Goal: Complete application form

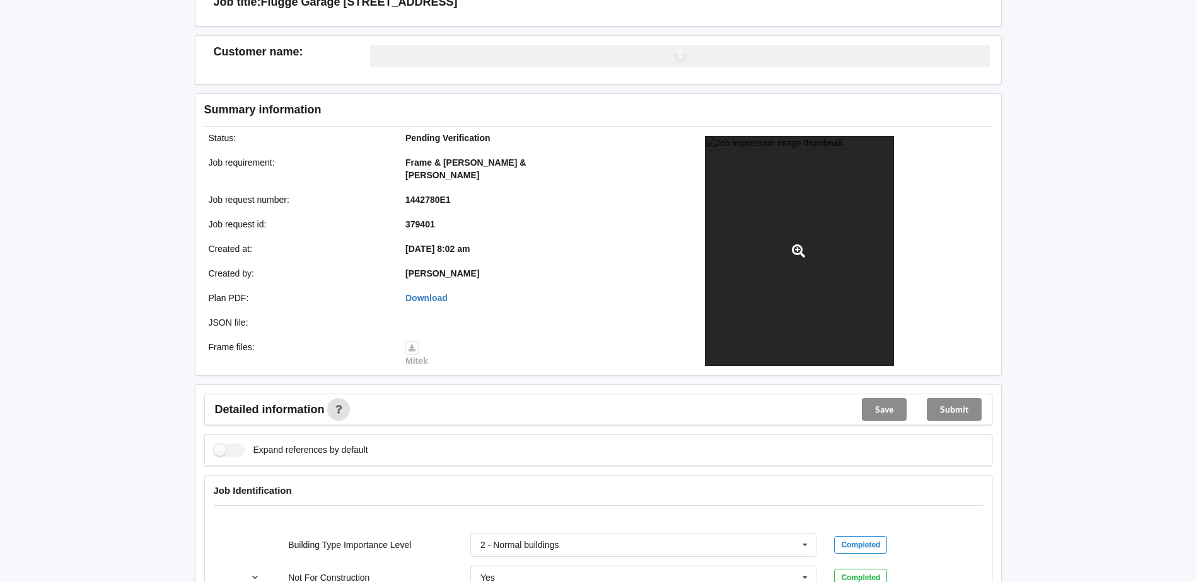
scroll to position [315, 0]
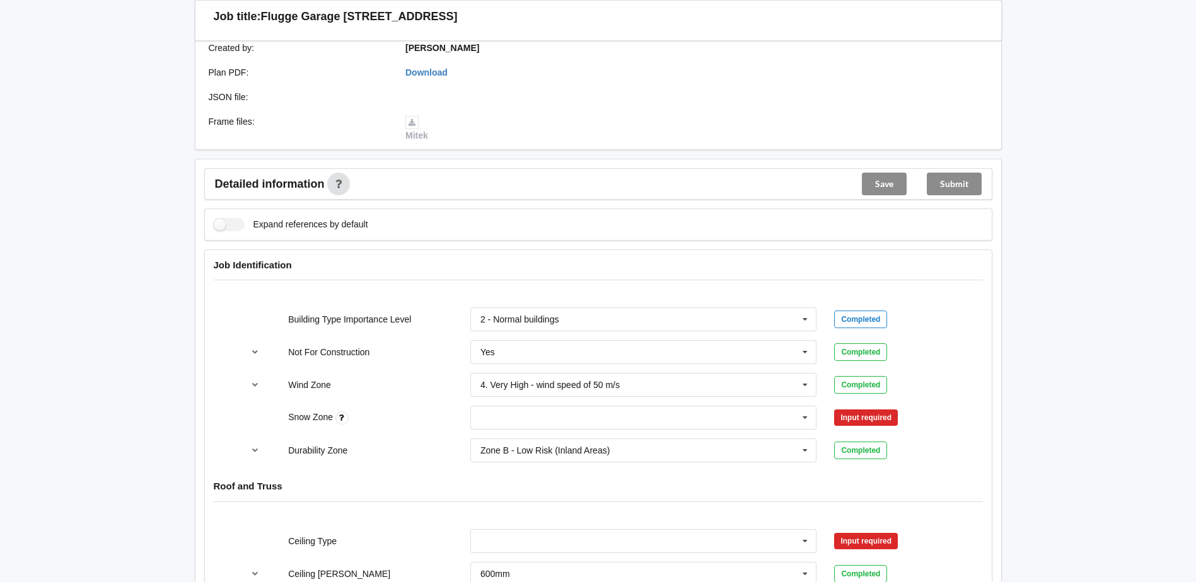
click at [674, 397] on div "N0 N1 N2 N3 N4 N5 None" at bounding box center [643, 418] width 364 height 42
click at [509, 407] on input "text" at bounding box center [643, 418] width 345 height 23
click at [490, 553] on span "N5" at bounding box center [486, 558] width 11 height 10
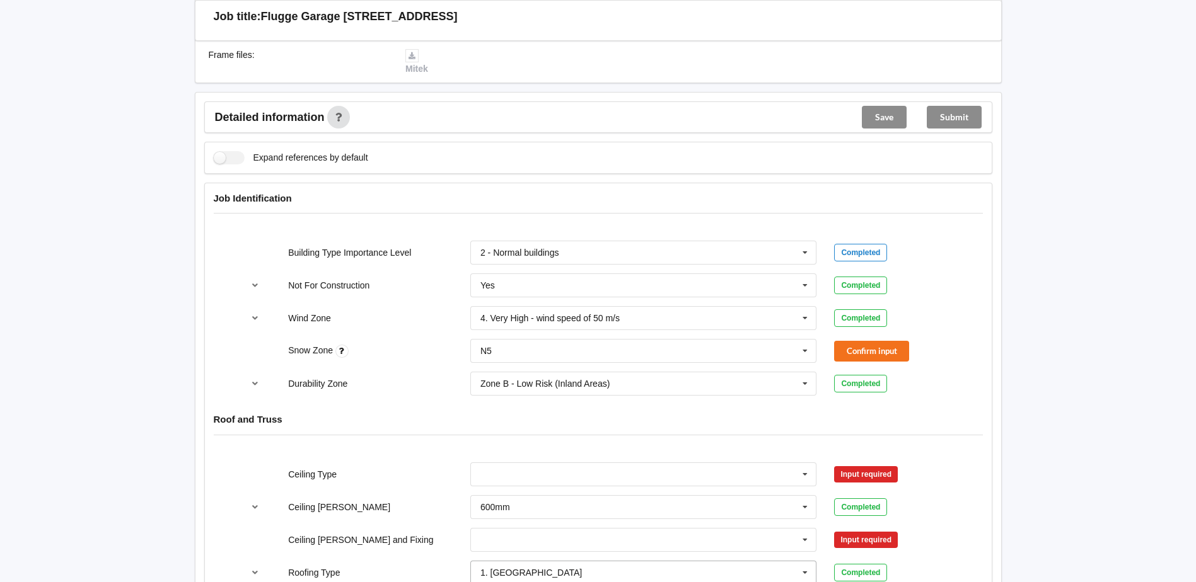
scroll to position [504, 0]
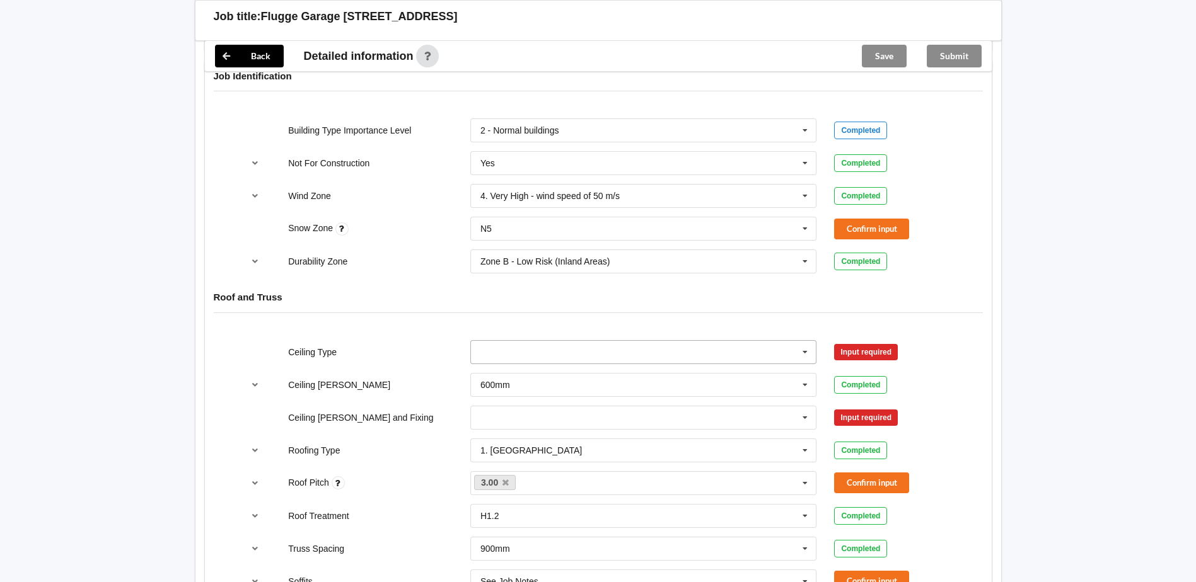
click at [531, 341] on input "text" at bounding box center [643, 352] width 345 height 23
click at [383, 332] on div "Ceiling Type 10mm Gib 10mm Gib 12mm MDF 12mm Ply 13mm Gib None See Job Notes In…" at bounding box center [598, 353] width 728 height 42
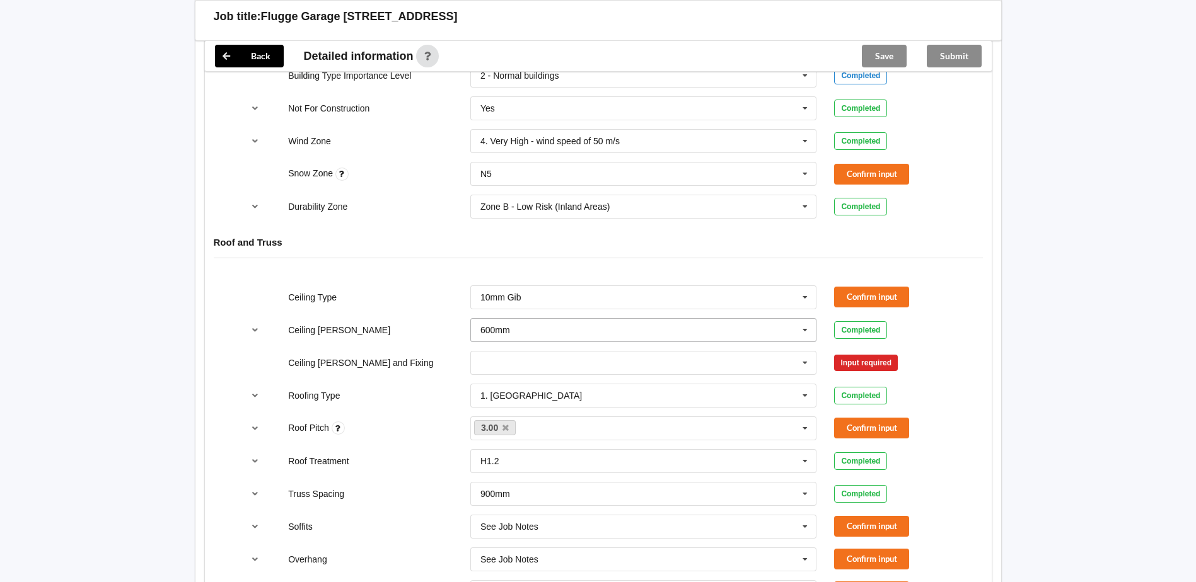
scroll to position [756, 0]
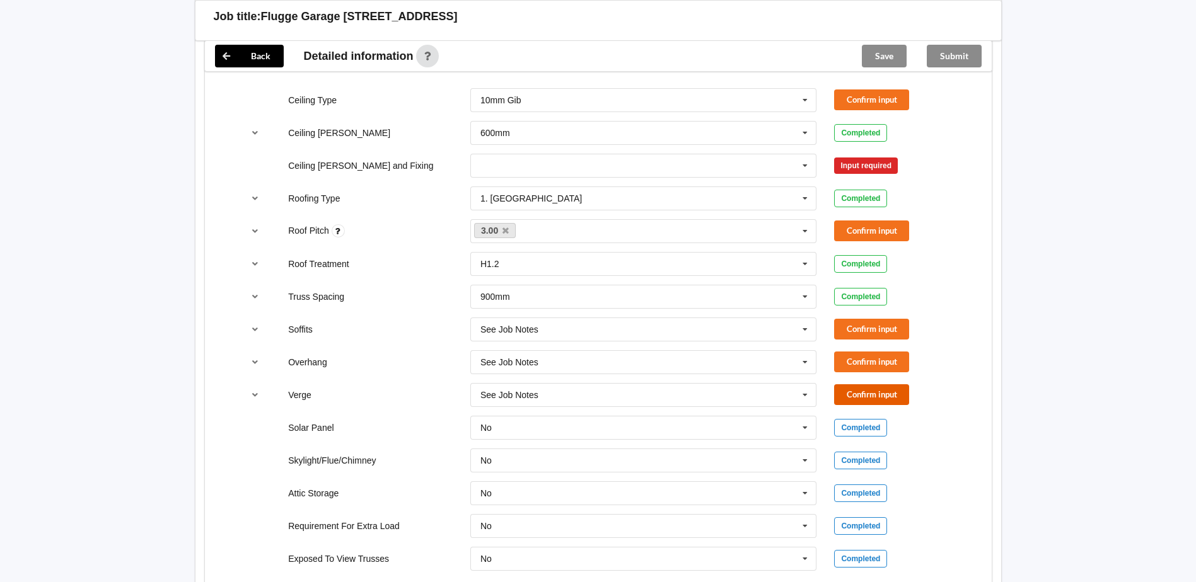
click at [842, 384] on button "Confirm input" at bounding box center [871, 394] width 75 height 21
drag, startPoint x: 845, startPoint y: 347, endPoint x: 848, endPoint y: 316, distance: 31.0
click at [845, 352] on button "Confirm input" at bounding box center [871, 362] width 75 height 21
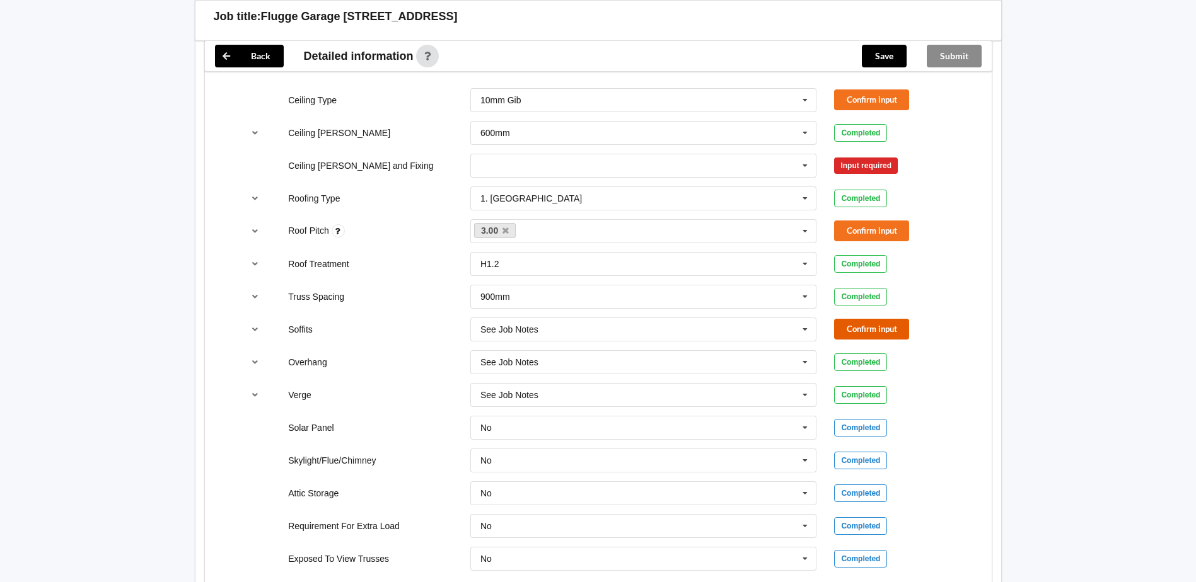
click at [848, 319] on button "Confirm input" at bounding box center [871, 329] width 75 height 21
click at [860, 224] on button "Confirm input" at bounding box center [871, 231] width 75 height 21
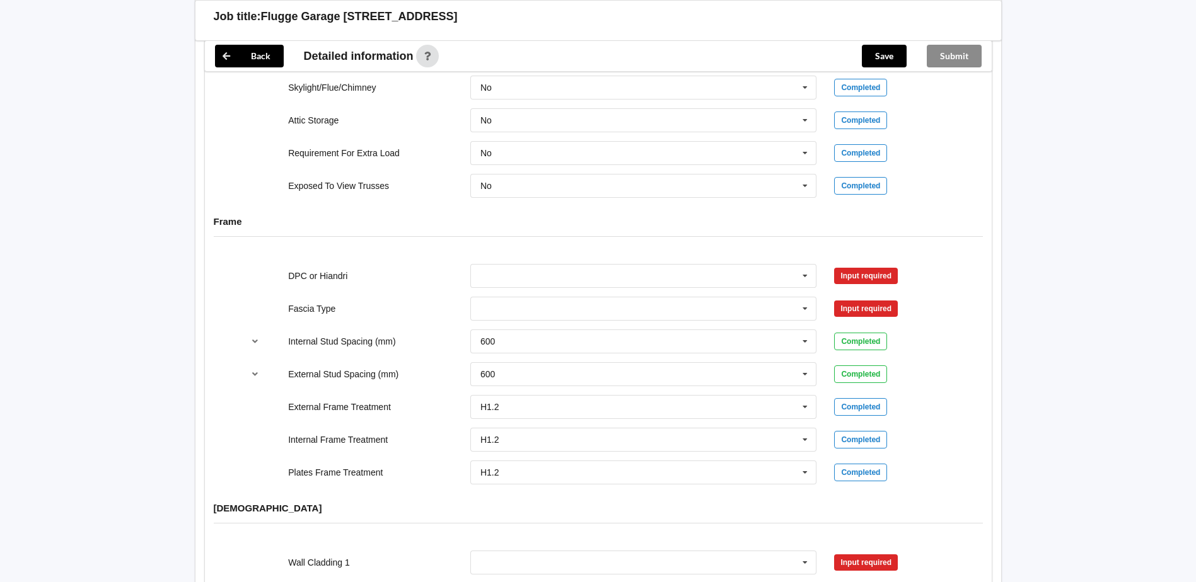
scroll to position [1135, 0]
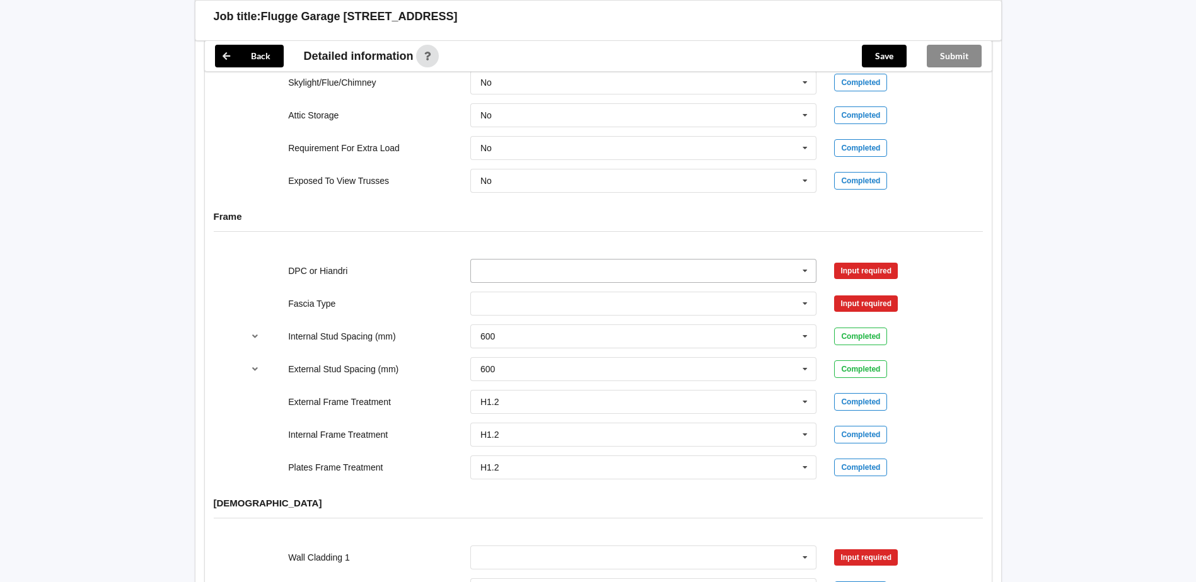
click at [517, 263] on input "text" at bounding box center [643, 271] width 345 height 23
click at [509, 289] on span "DPC Fitted" at bounding box center [502, 294] width 43 height 10
click at [509, 292] on input "text" at bounding box center [643, 303] width 345 height 23
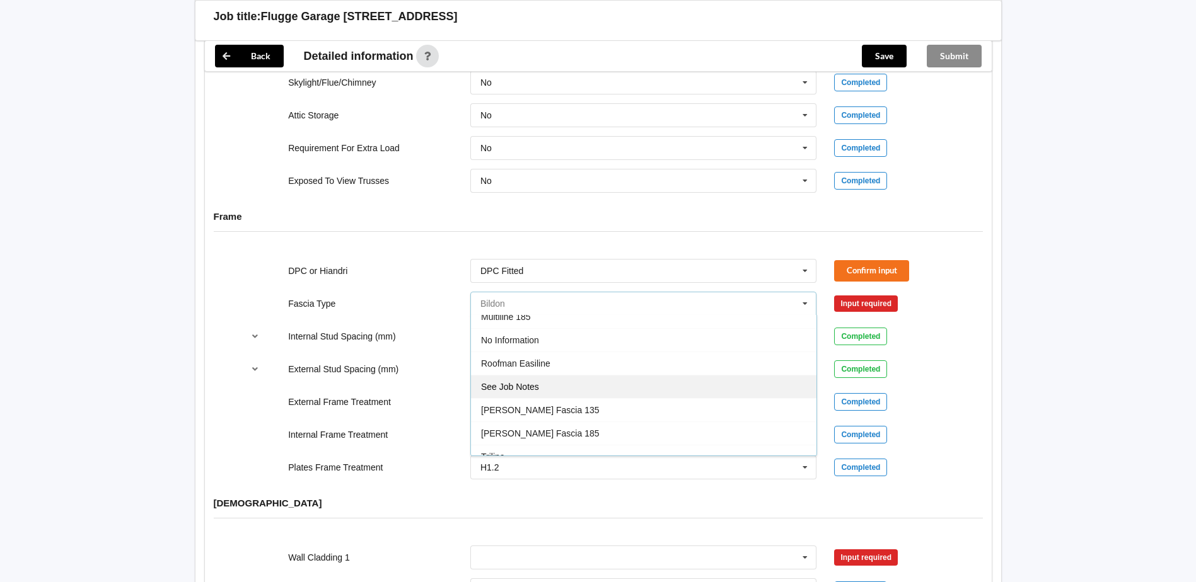
scroll to position [419, 0]
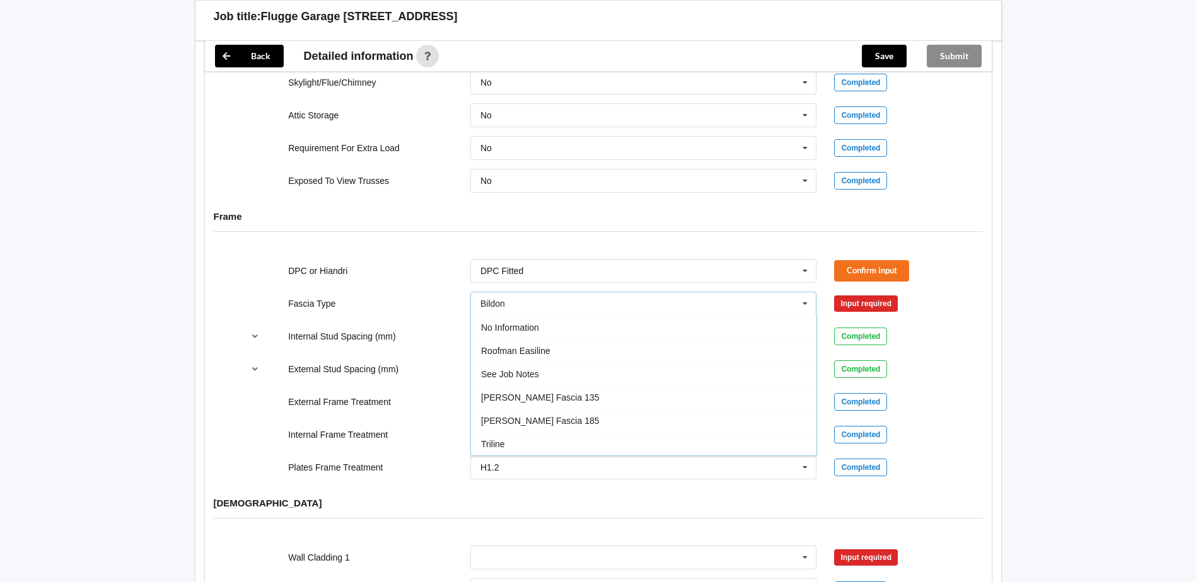
click at [523, 369] on span "See Job Notes" at bounding box center [510, 374] width 58 height 10
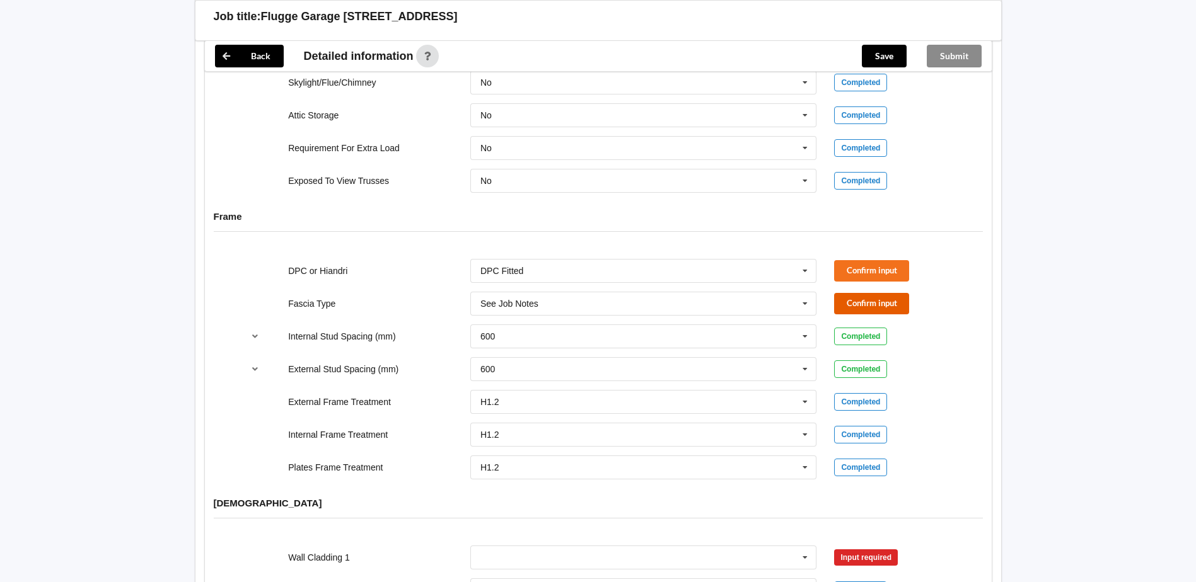
click at [839, 293] on button "Confirm input" at bounding box center [871, 303] width 75 height 21
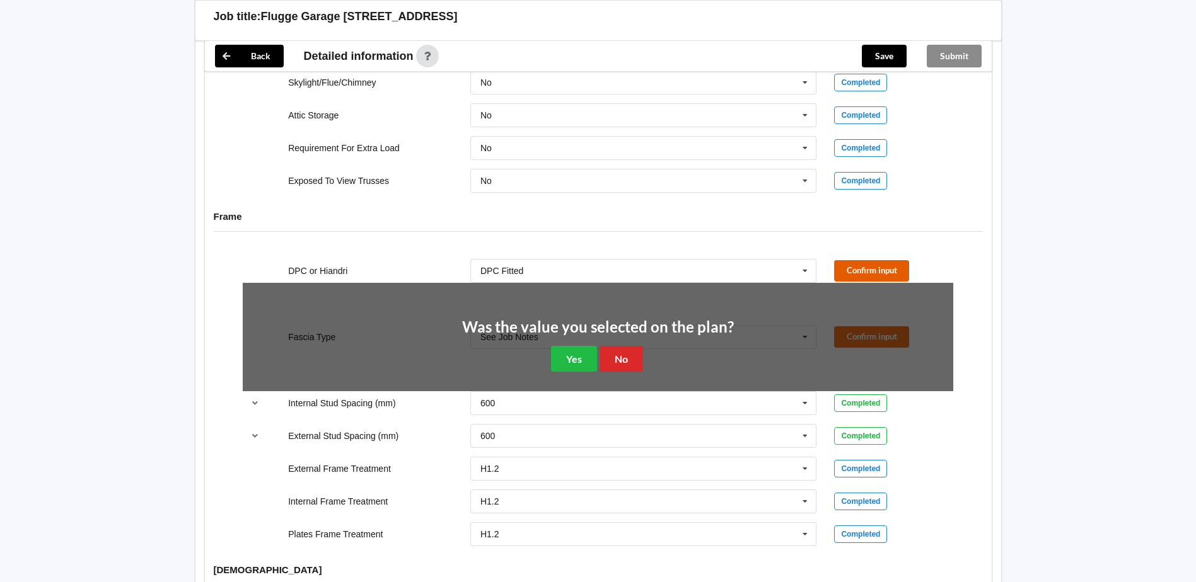
click at [840, 260] on button "Confirm input" at bounding box center [871, 270] width 75 height 21
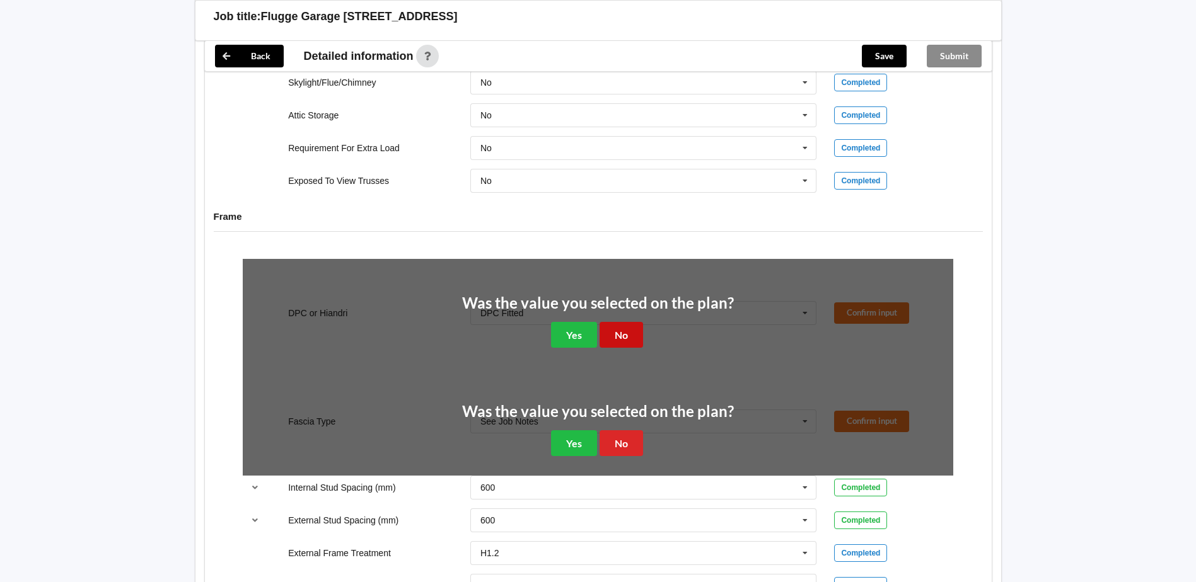
click at [620, 322] on button "No" at bounding box center [620, 335] width 43 height 26
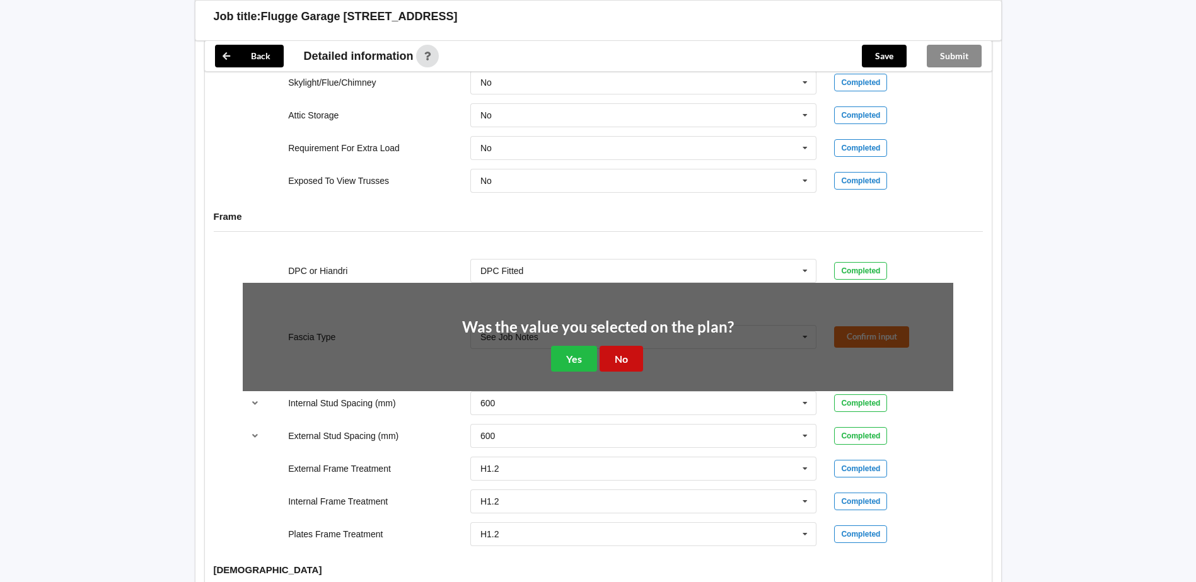
click at [630, 346] on button "No" at bounding box center [620, 359] width 43 height 26
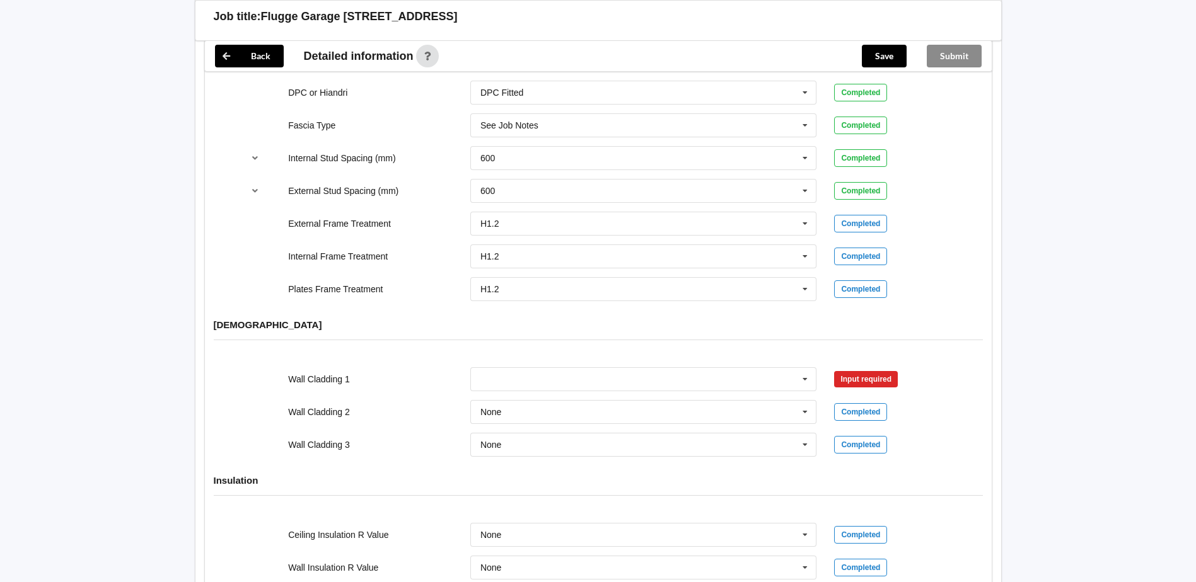
scroll to position [1387, 0]
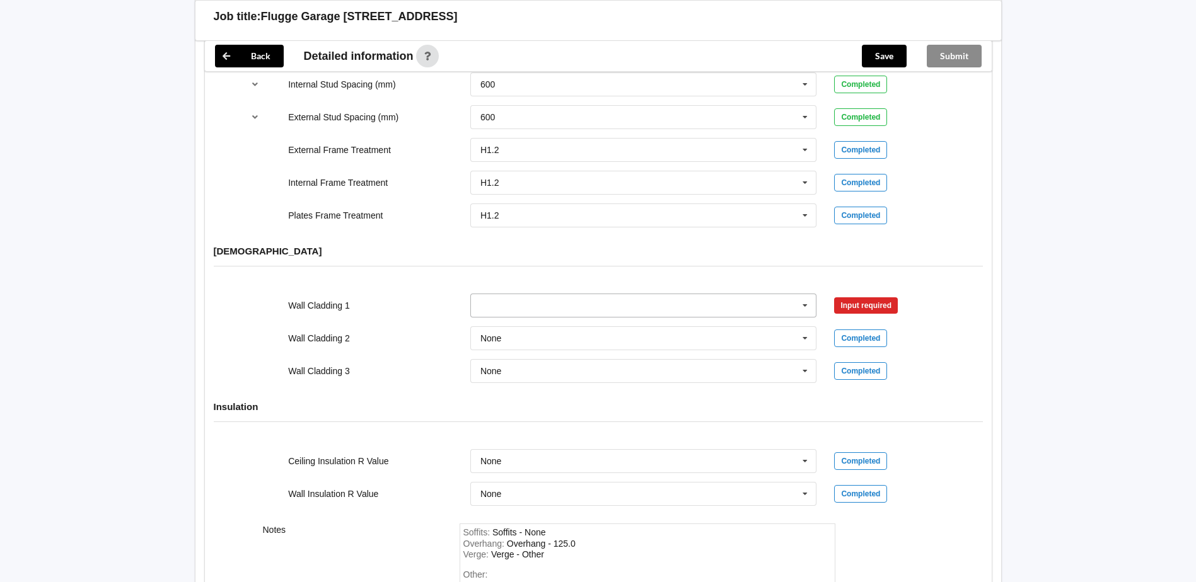
click at [545, 302] on input "text" at bounding box center [643, 305] width 345 height 23
click at [538, 377] on span "See Job Notes" at bounding box center [510, 382] width 58 height 10
click at [864, 295] on button "Confirm input" at bounding box center [871, 305] width 75 height 21
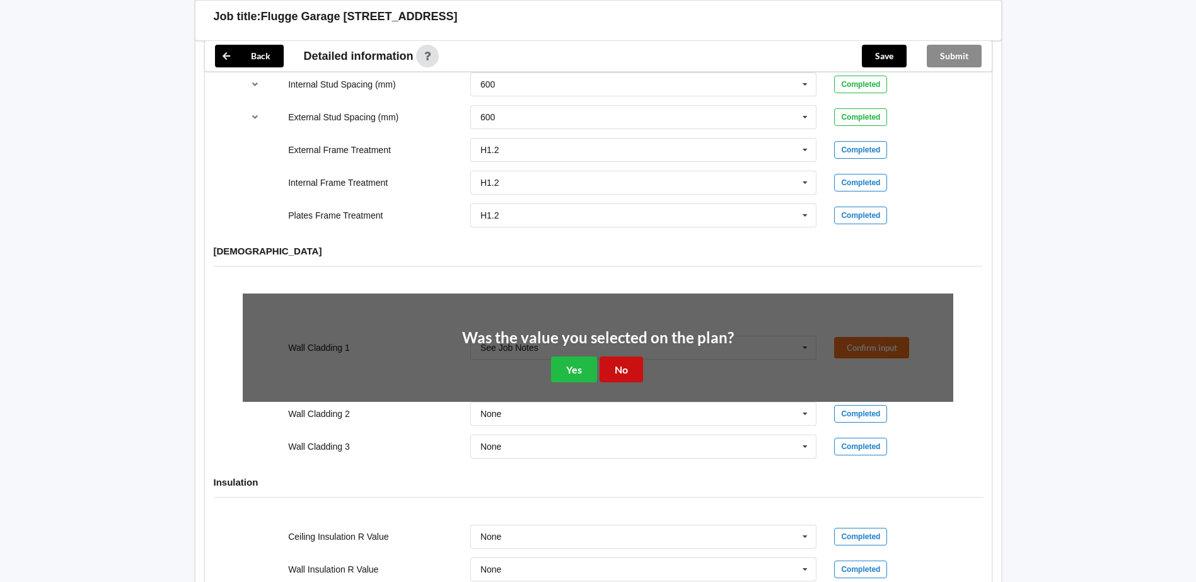
click at [627, 364] on button "No" at bounding box center [620, 370] width 43 height 26
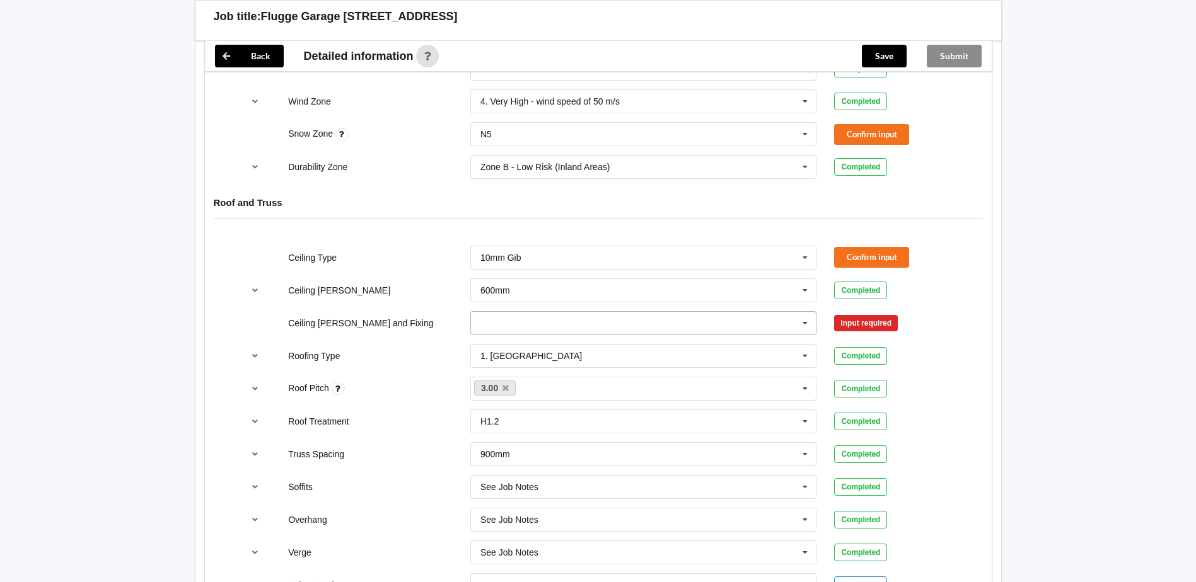
scroll to position [567, 0]
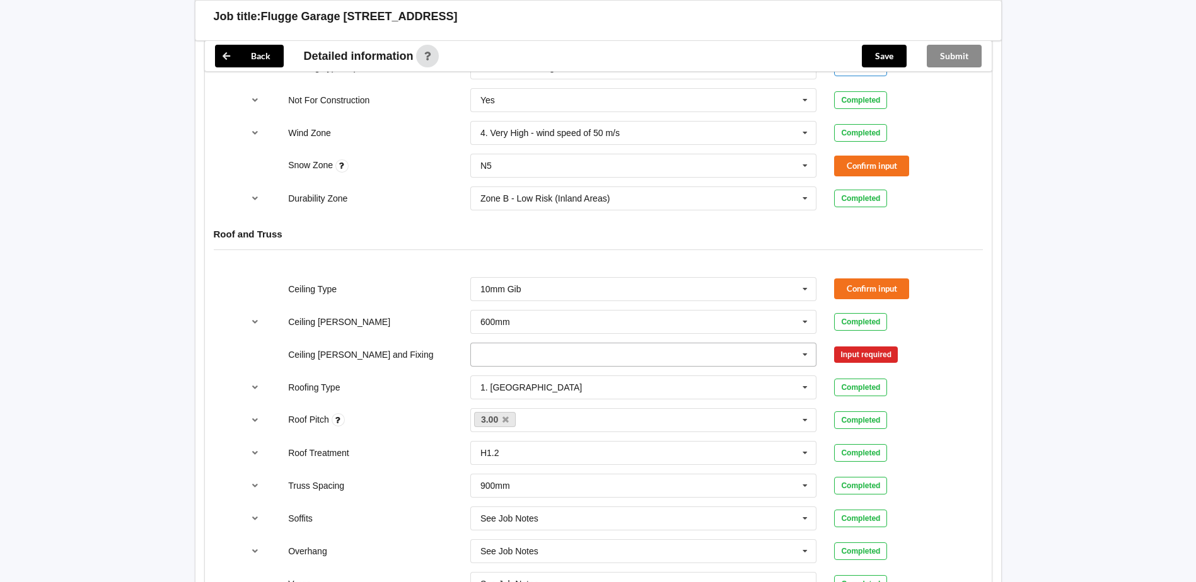
click at [570, 351] on input "text" at bounding box center [643, 355] width 345 height 23
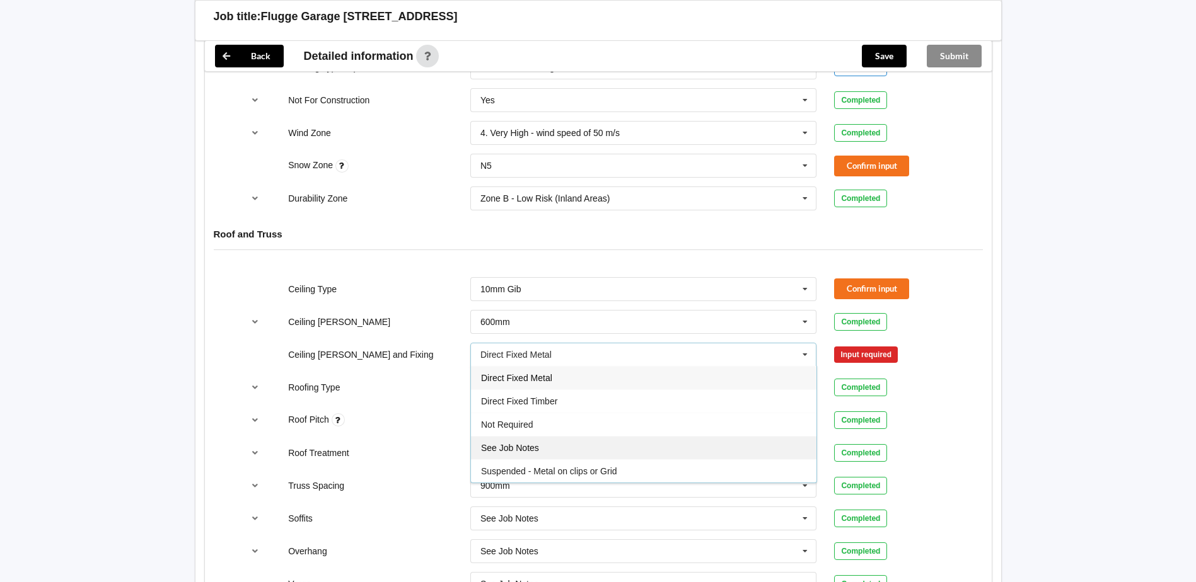
click at [552, 436] on div "See Job Notes" at bounding box center [643, 447] width 345 height 23
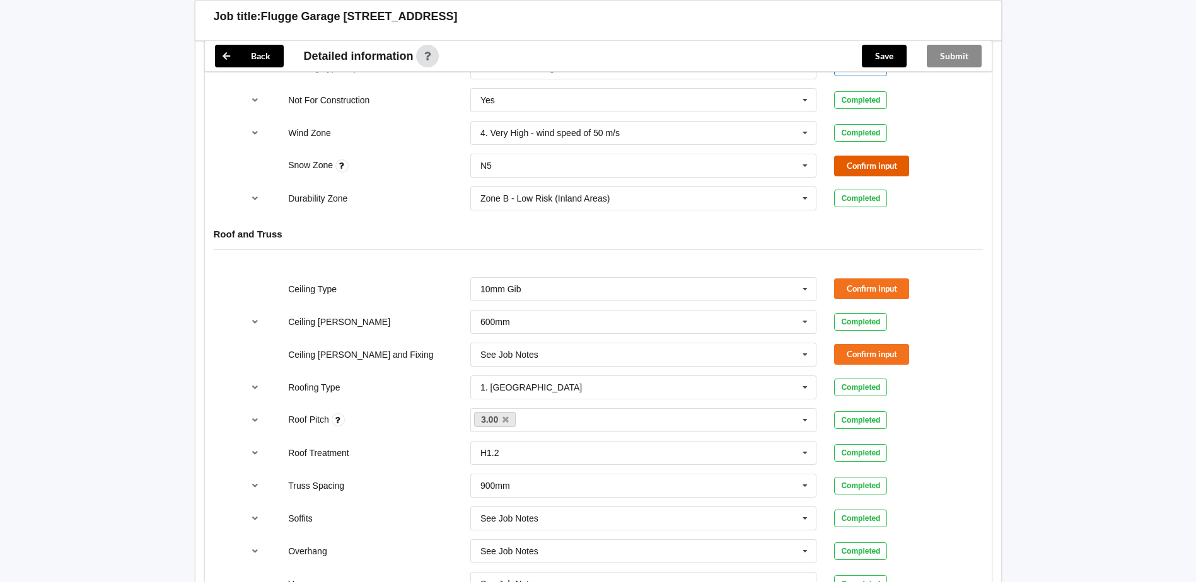
click at [846, 158] on button "Confirm input" at bounding box center [871, 166] width 75 height 21
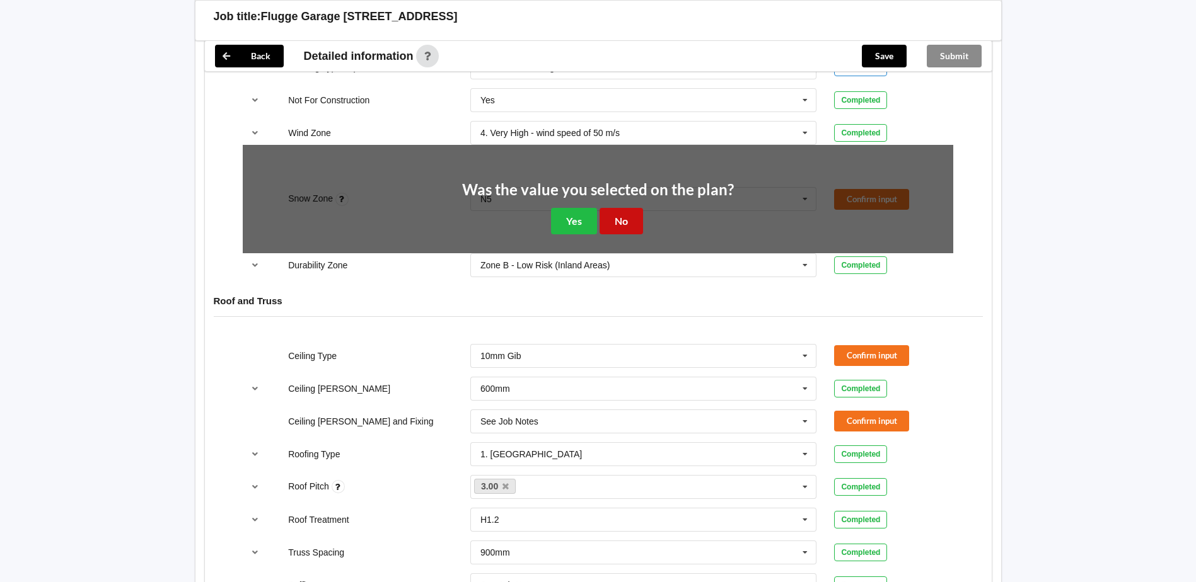
click at [639, 208] on button "No" at bounding box center [620, 221] width 43 height 26
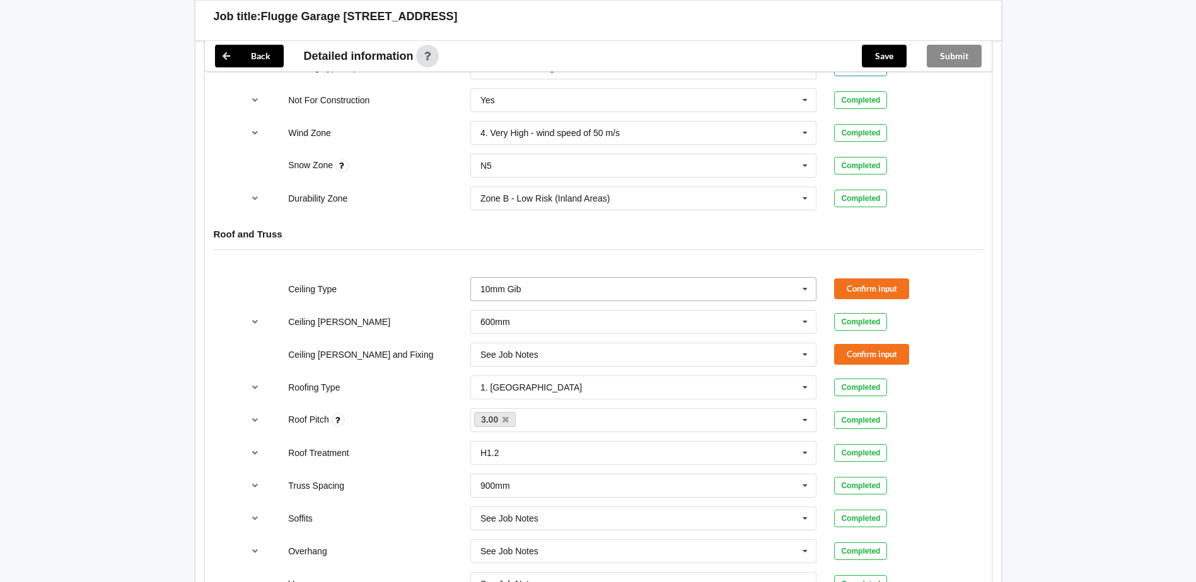
click at [805, 278] on icon at bounding box center [804, 289] width 19 height 23
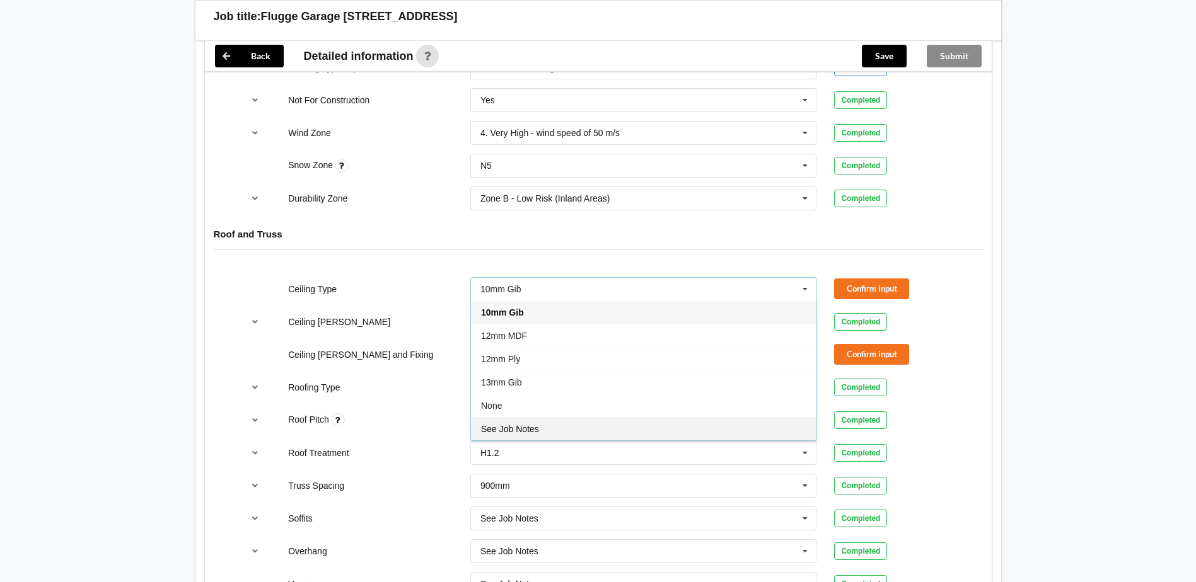
click at [560, 417] on div "See Job Notes" at bounding box center [643, 428] width 345 height 23
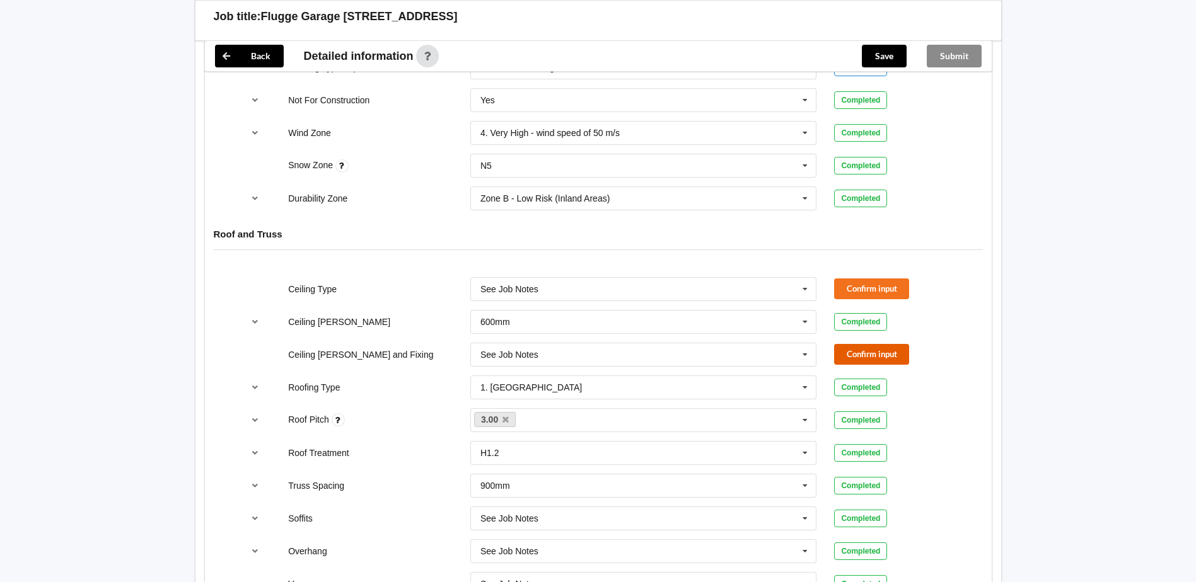
click at [854, 344] on button "Confirm input" at bounding box center [871, 354] width 75 height 21
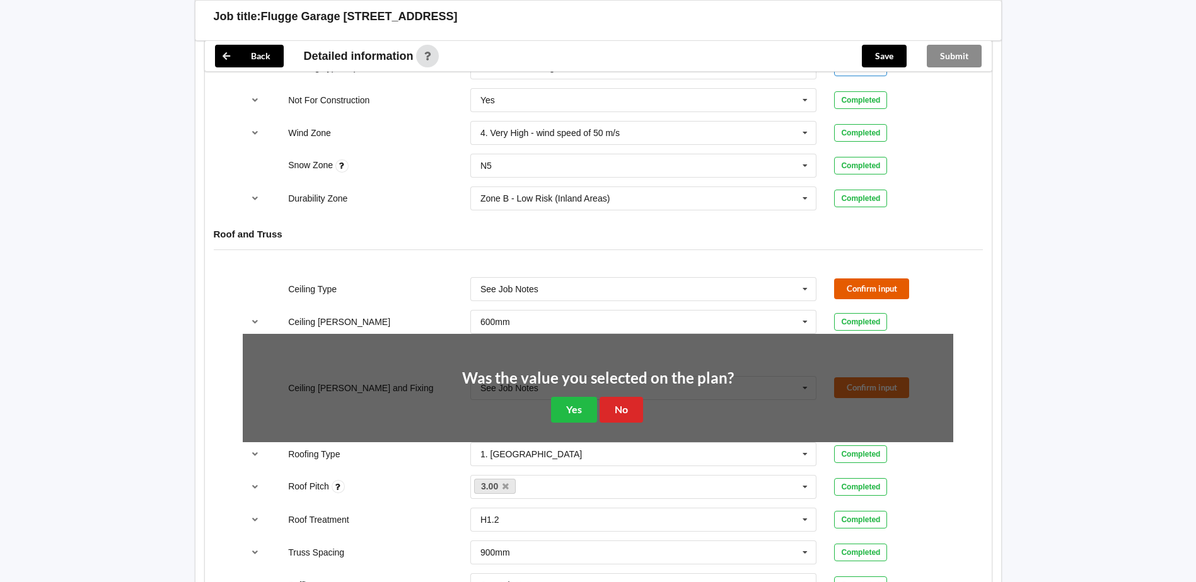
click at [859, 279] on button "Confirm input" at bounding box center [871, 289] width 75 height 21
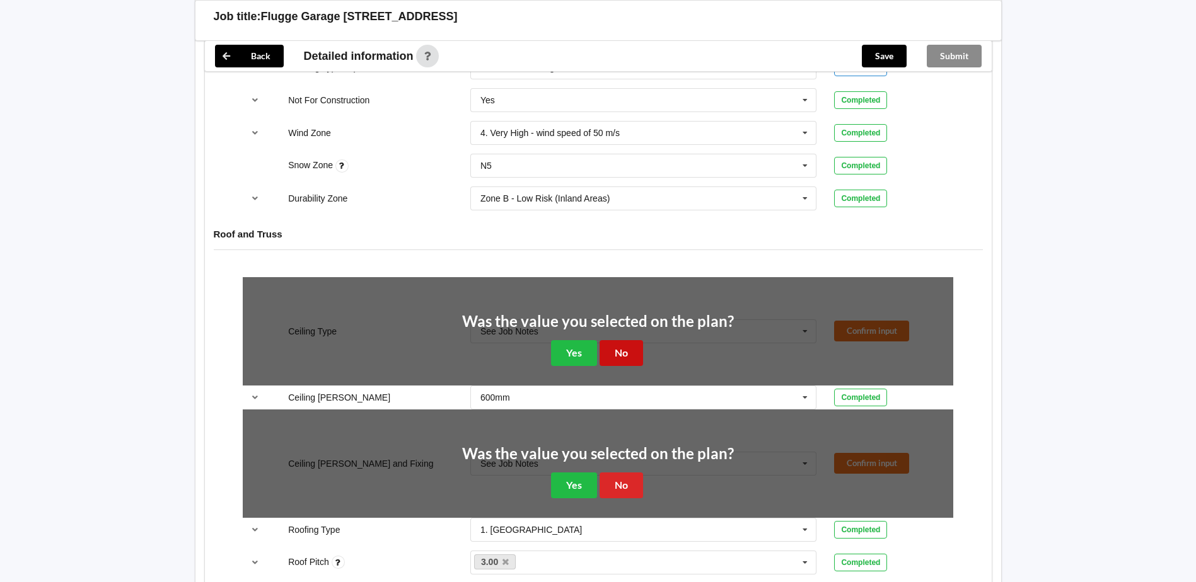
click at [613, 340] on button "No" at bounding box center [620, 353] width 43 height 26
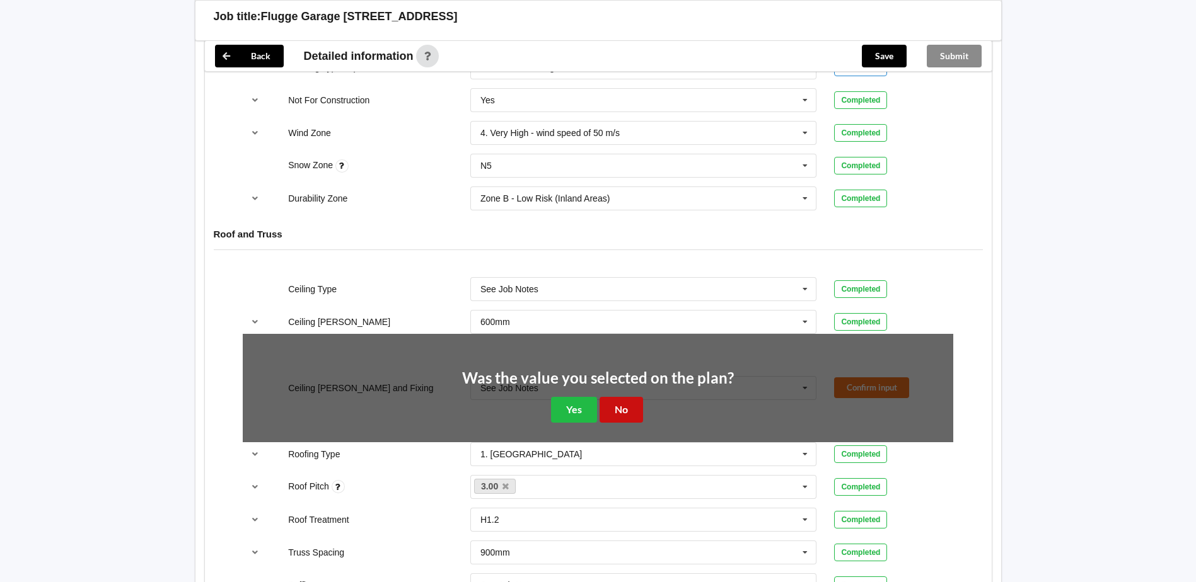
click at [620, 399] on button "No" at bounding box center [620, 410] width 43 height 26
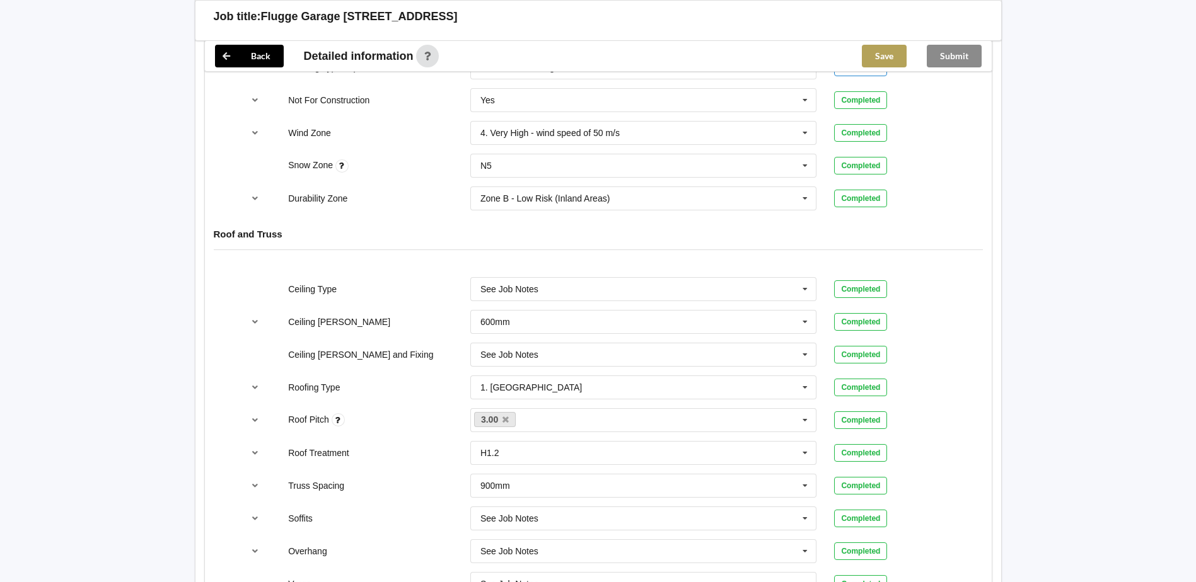
click at [878, 55] on button "Save" at bounding box center [884, 56] width 45 height 23
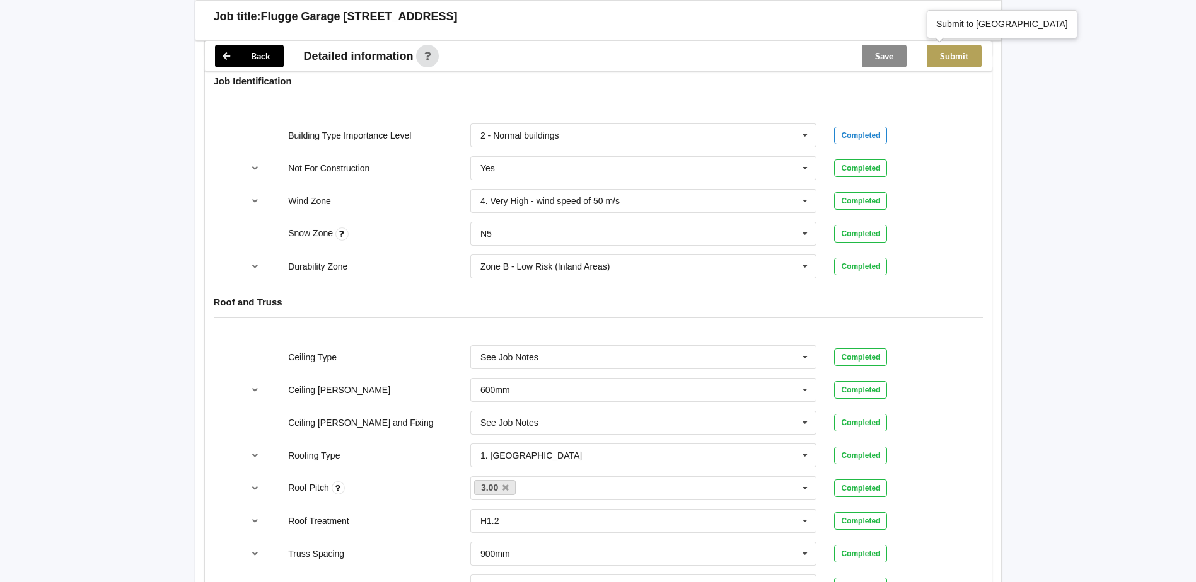
click at [957, 58] on button "Submit" at bounding box center [954, 56] width 55 height 23
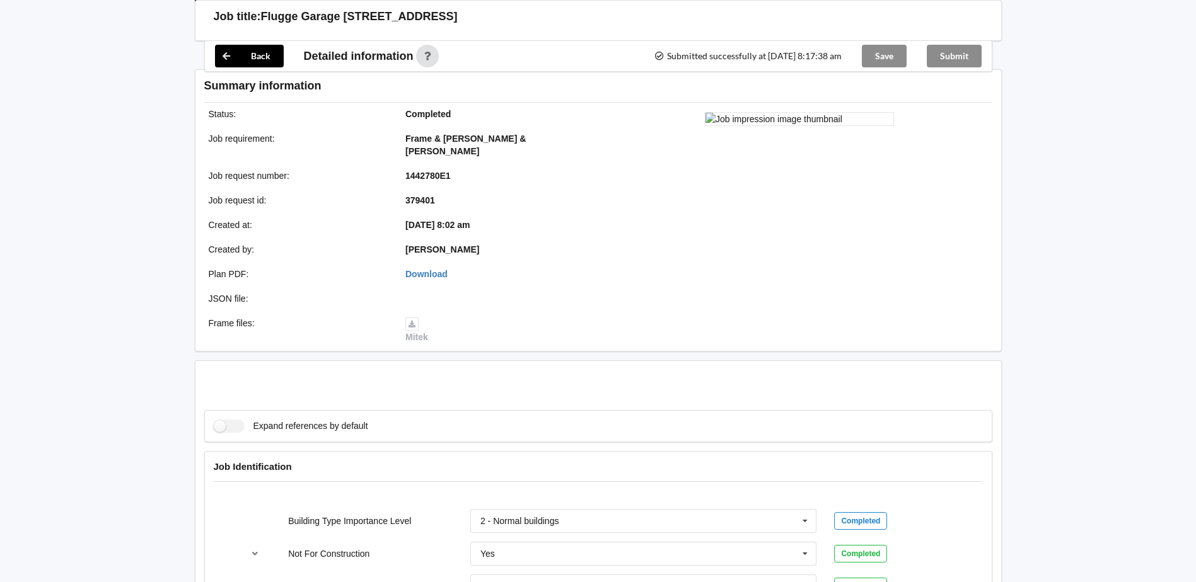
scroll to position [441, 0]
